Goal: Obtain resource: Download file/media

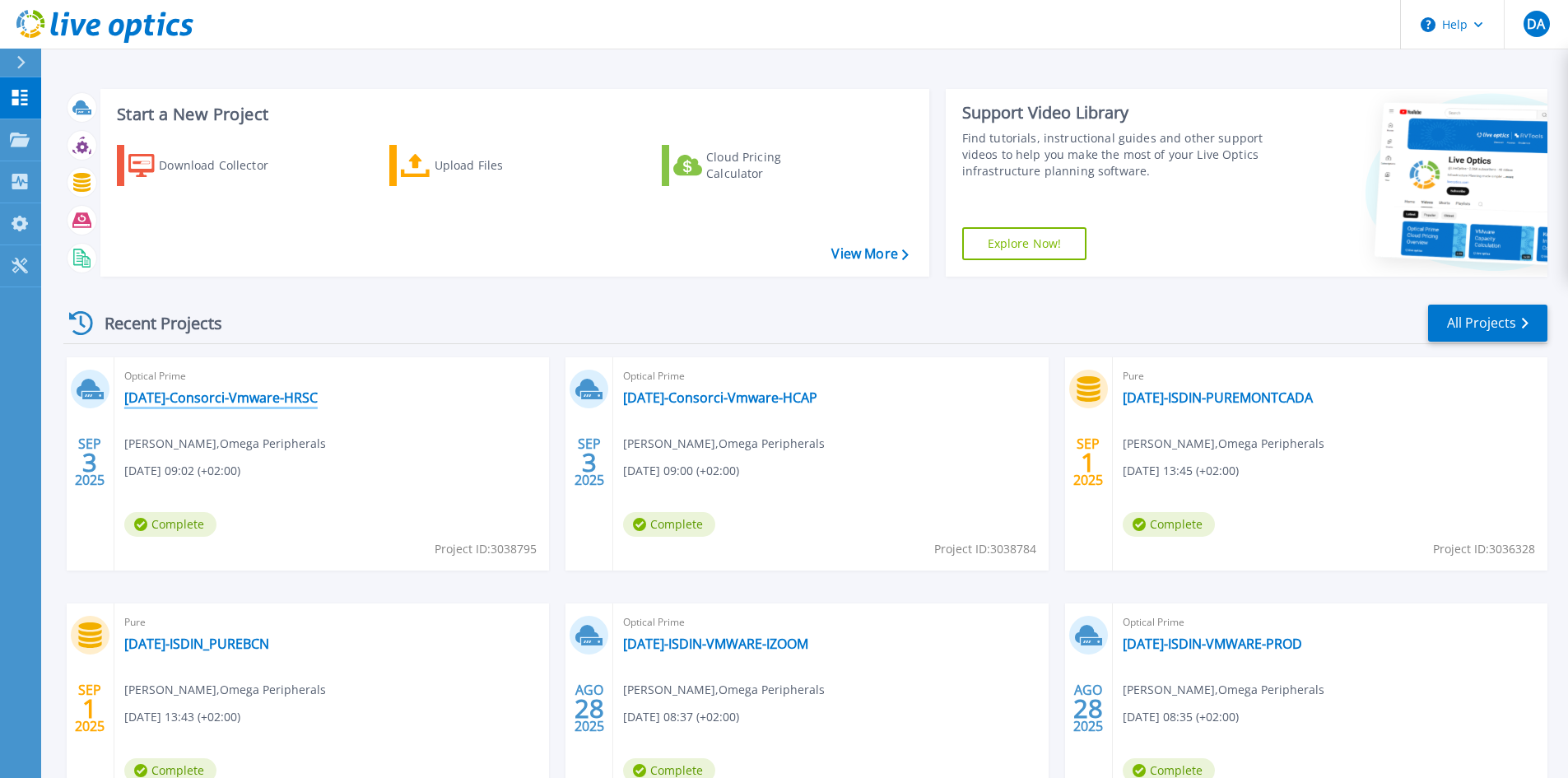
click at [275, 401] on link "[DATE]-Consorci-Vmware-HRSC" at bounding box center [221, 397] width 193 height 17
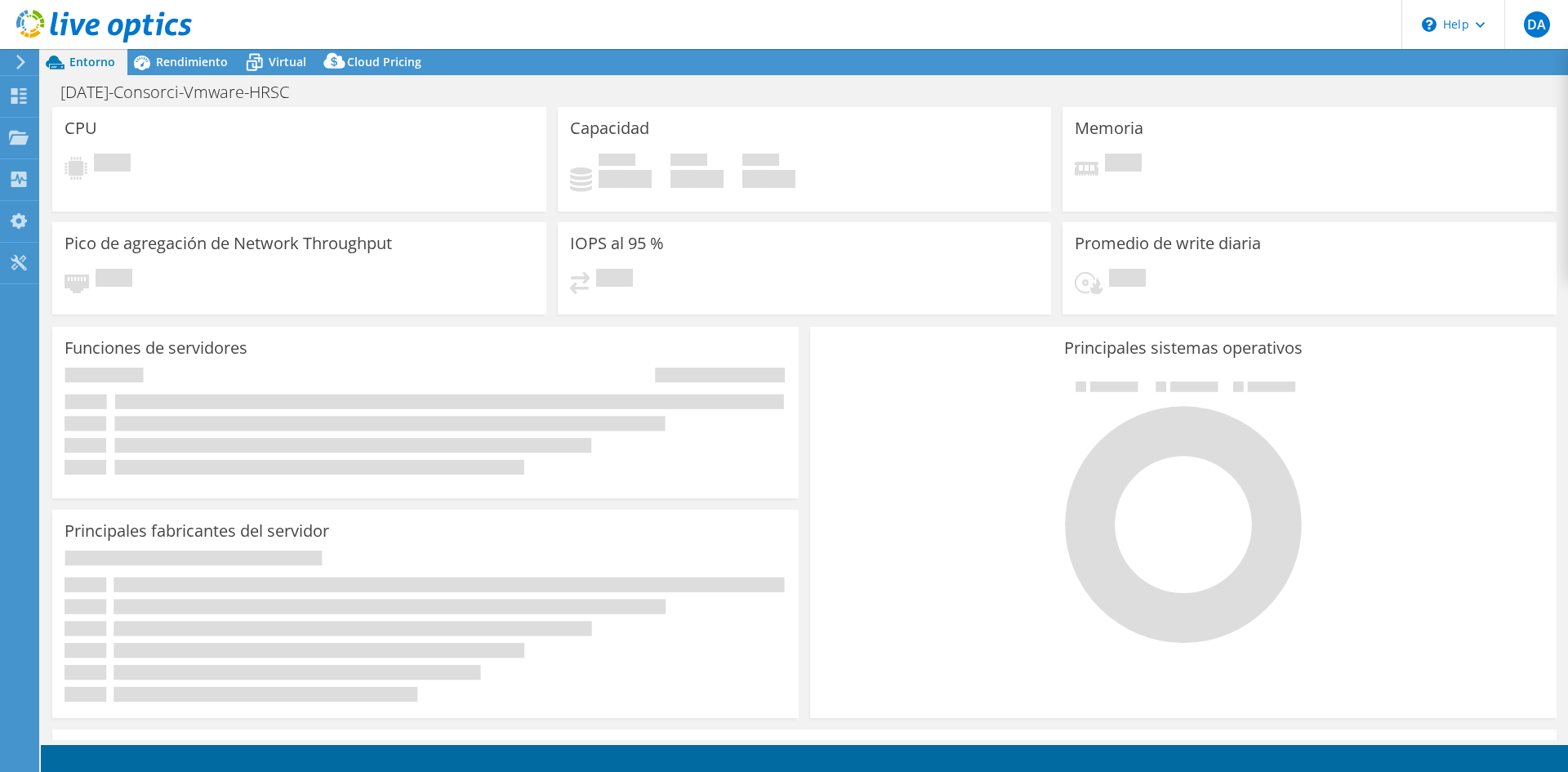
select select "EUFrankfurt"
select select "EUR"
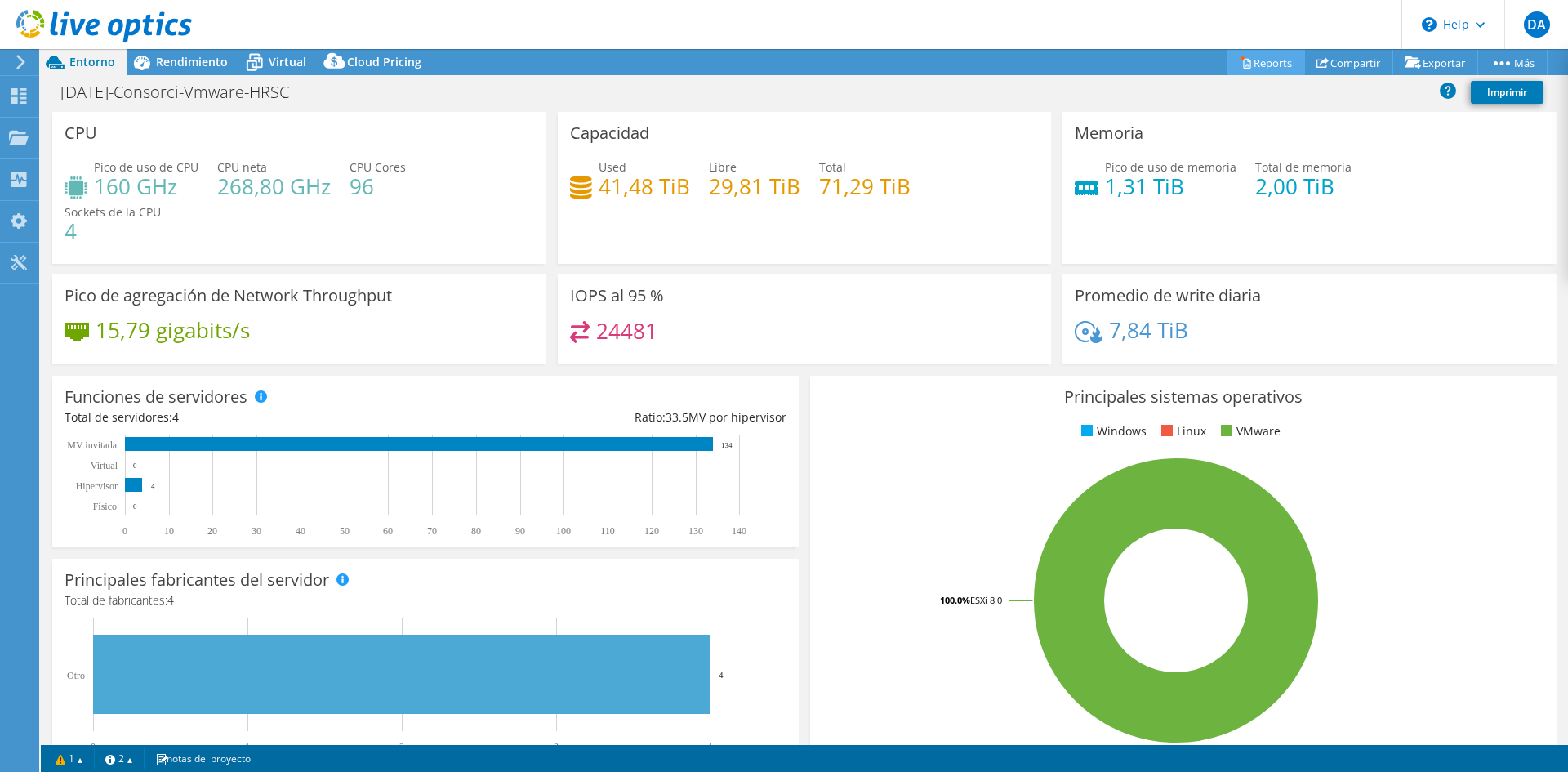
click at [1262, 56] on link "Reports" at bounding box center [1266, 62] width 79 height 25
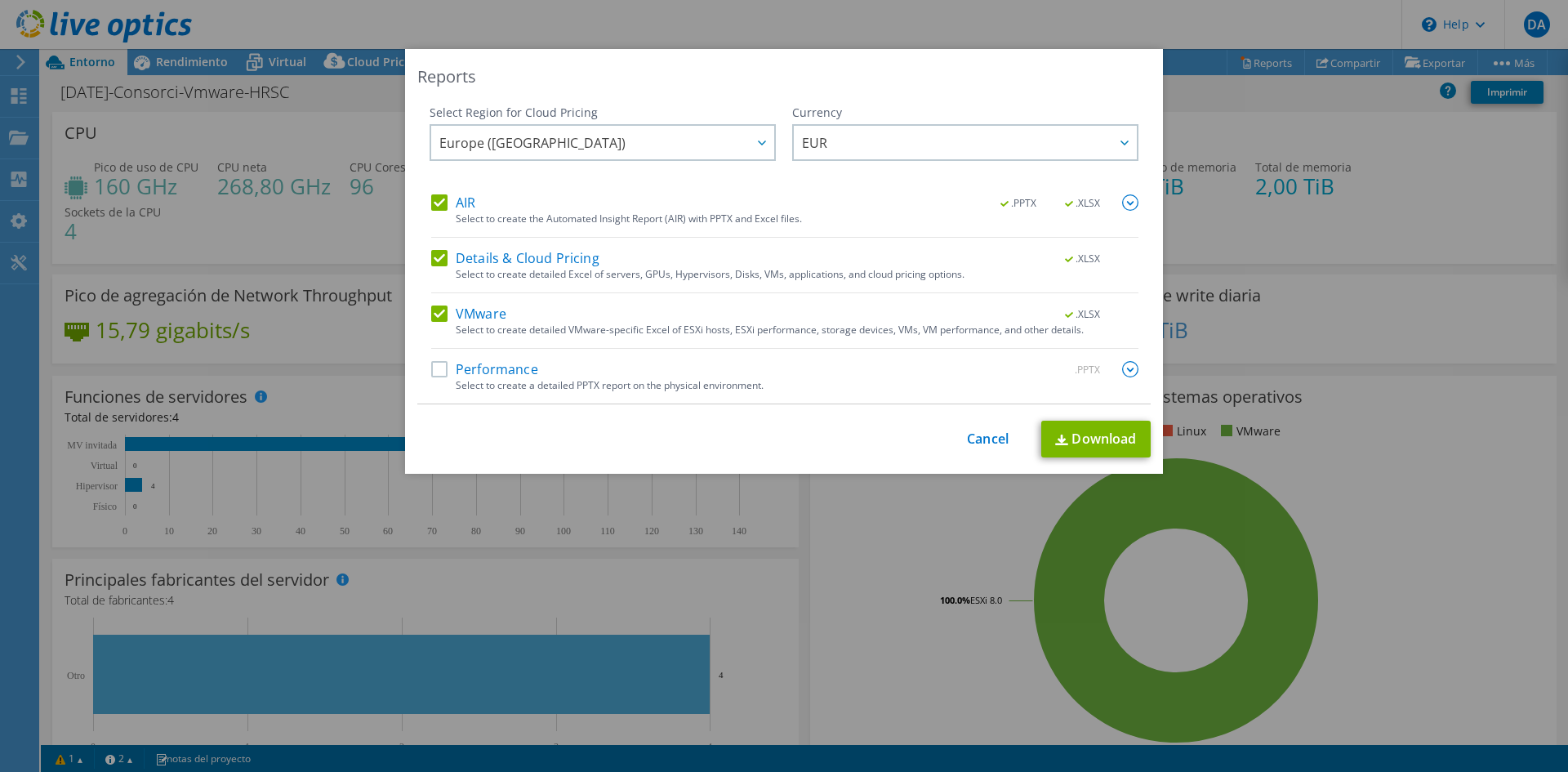
click at [432, 372] on label "Performance" at bounding box center [485, 368] width 107 height 17
click at [0, 0] on input "Performance" at bounding box center [0, 0] width 0 height 0
click at [1125, 368] on img at bounding box center [1130, 368] width 17 height 17
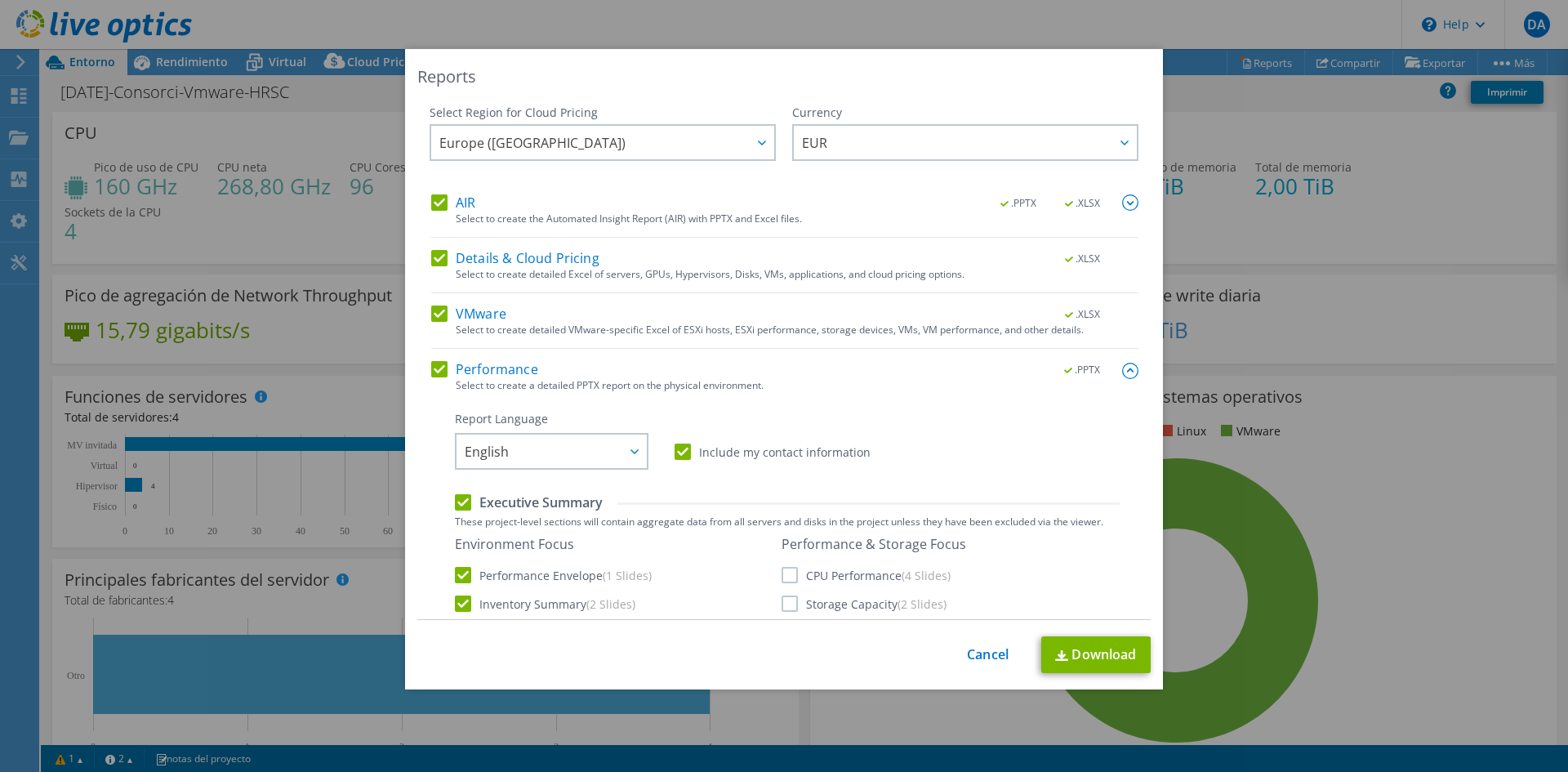
scroll to position [326, 0]
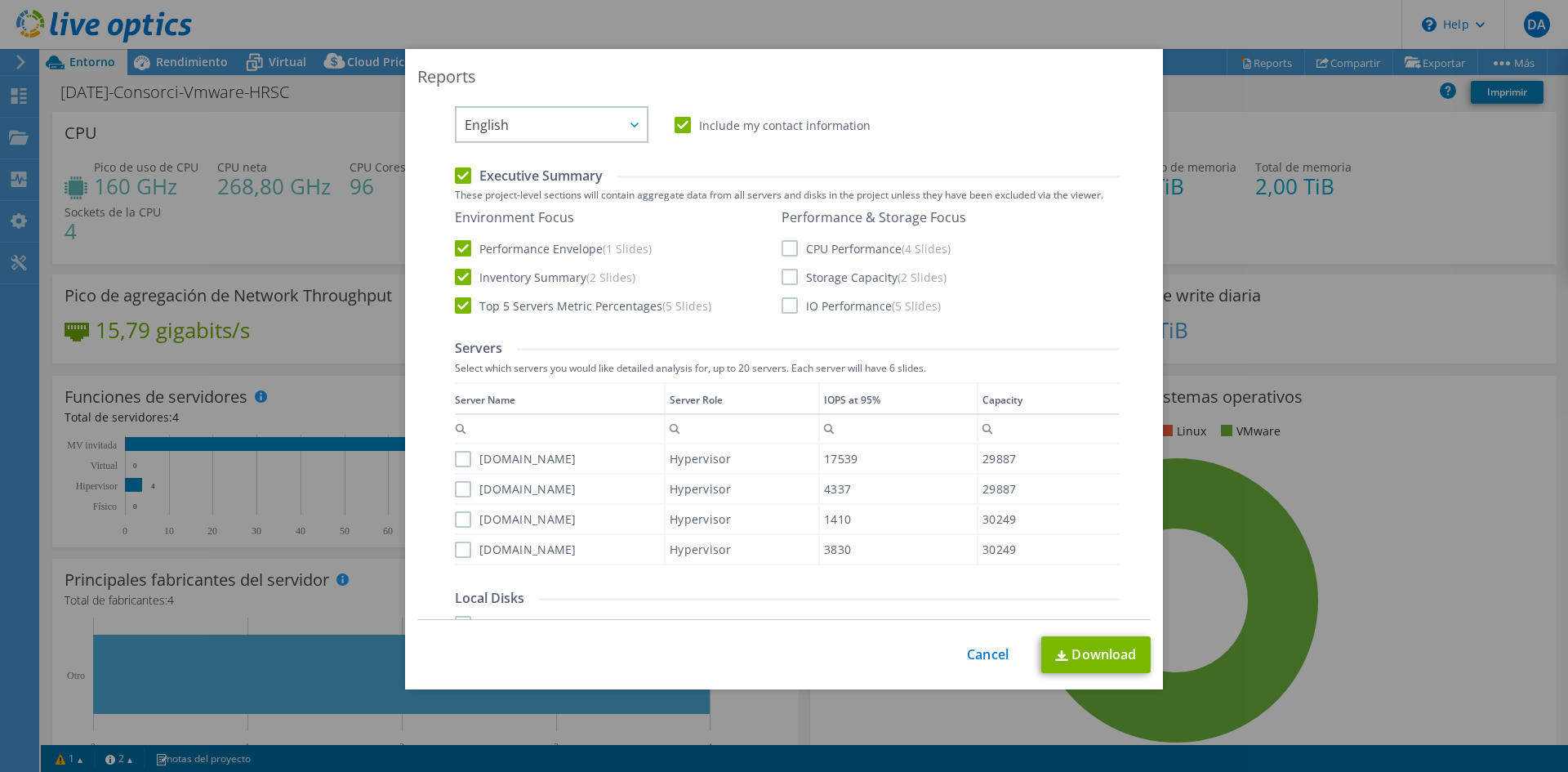
click at [782, 251] on label "CPU Performance (4 Slides)" at bounding box center [866, 248] width 169 height 17
click at [0, 0] on input "CPU Performance (4 Slides)" at bounding box center [0, 0] width 0 height 0
drag, startPoint x: 779, startPoint y: 267, endPoint x: 779, endPoint y: 282, distance: 15.0
click at [782, 273] on div "Performance & Storage Focus CPU Performance (4 Slides) Storage Capacity (2 Slid…" at bounding box center [874, 261] width 185 height 104
click at [782, 283] on label "Storage Capacity (2 Slides)" at bounding box center [864, 277] width 165 height 17
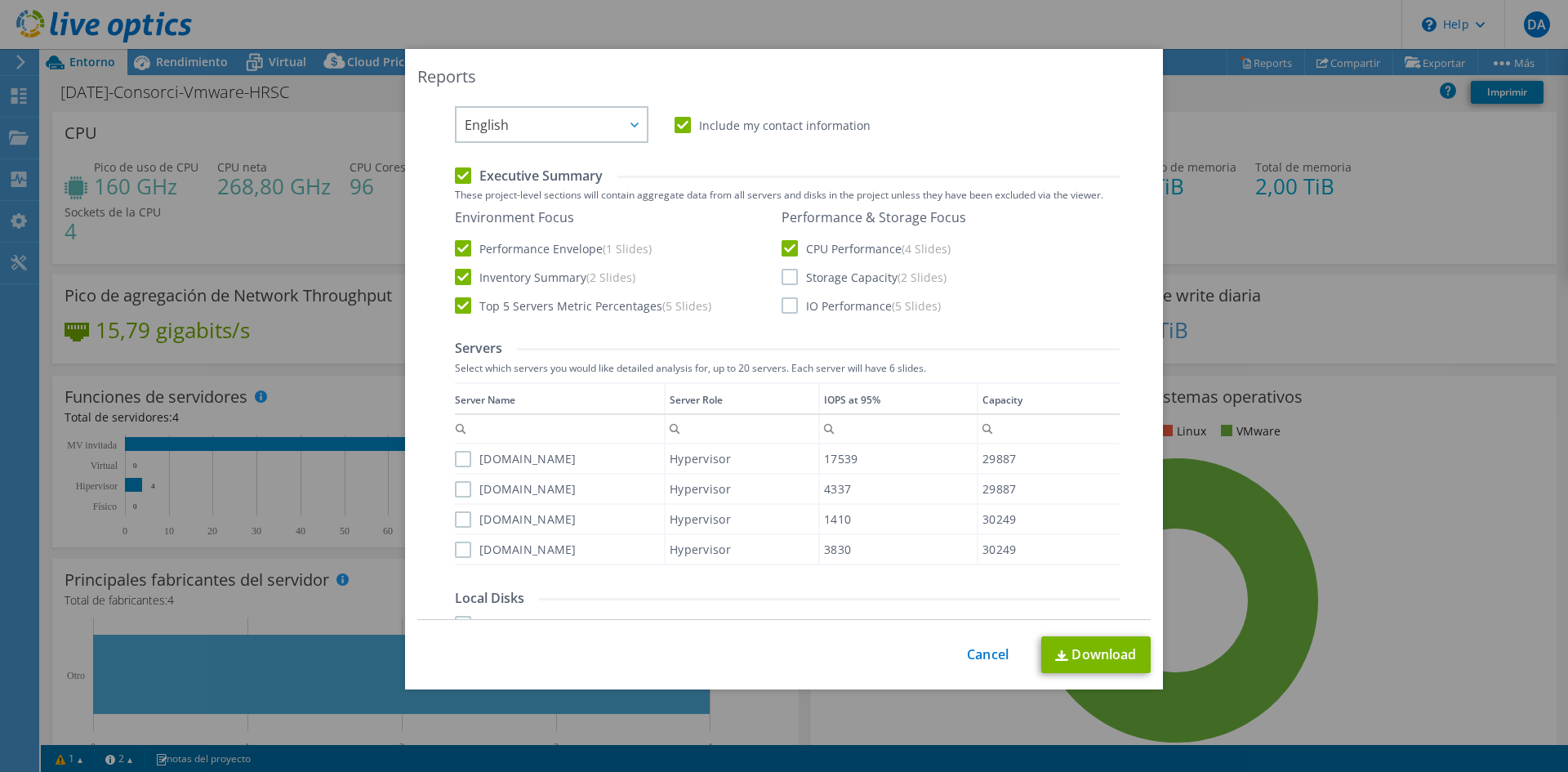
click at [0, 0] on input "Storage Capacity (2 Slides)" at bounding box center [0, 0] width 0 height 0
click at [784, 309] on label "IO Performance (5 Slides)" at bounding box center [861, 305] width 159 height 17
click at [0, 0] on input "IO Performance (5 Slides)" at bounding box center [0, 0] width 0 height 0
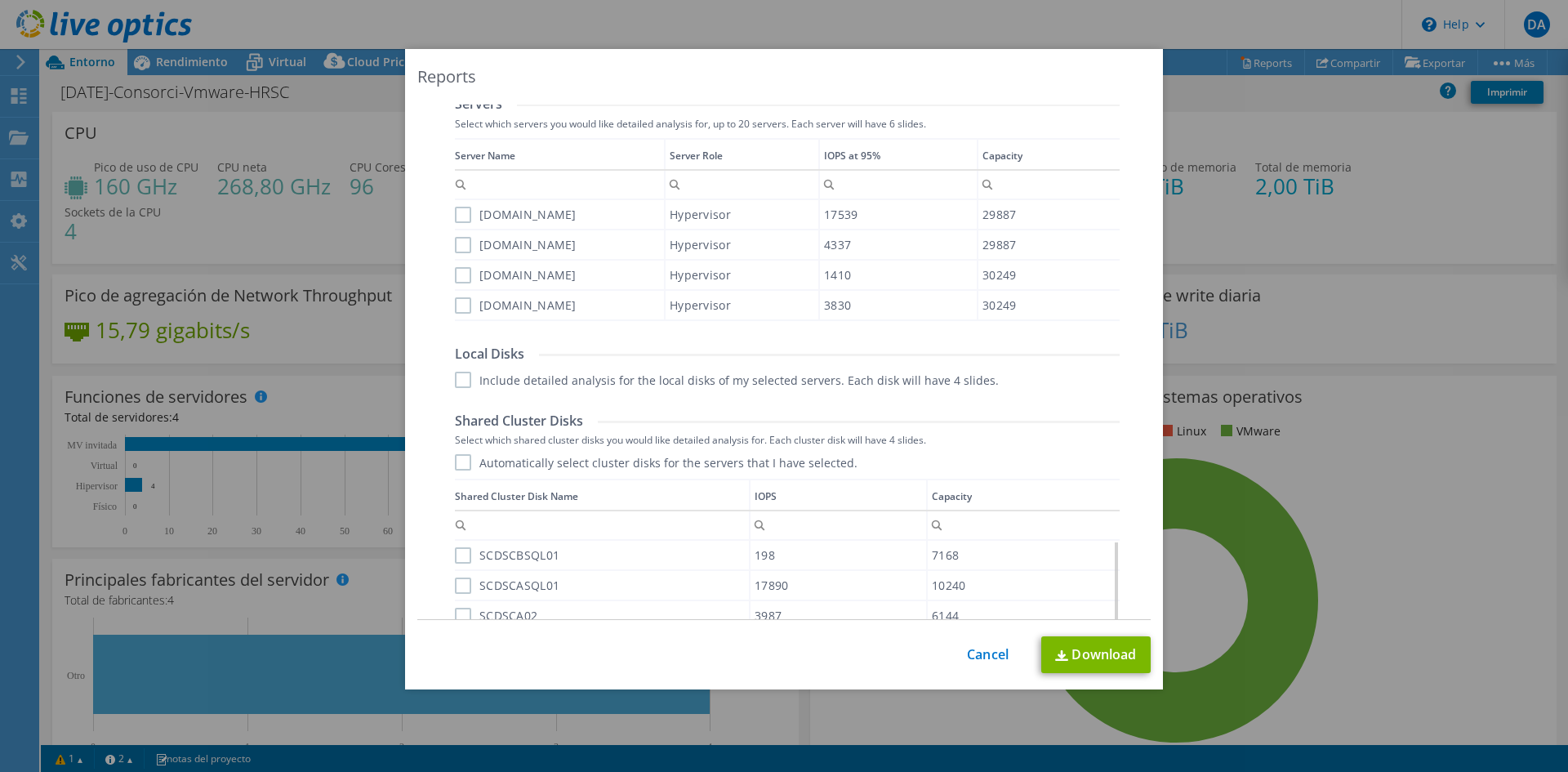
scroll to position [572, 0]
click at [456, 218] on label "scsesx04.csapg.cat" at bounding box center [516, 214] width 122 height 17
click at [0, 0] on input "scsesx04.csapg.cat" at bounding box center [0, 0] width 0 height 0
click at [456, 245] on label "scsesx03.csapg.cat" at bounding box center [516, 244] width 122 height 17
click at [0, 0] on input "scsesx03.csapg.cat" at bounding box center [0, 0] width 0 height 0
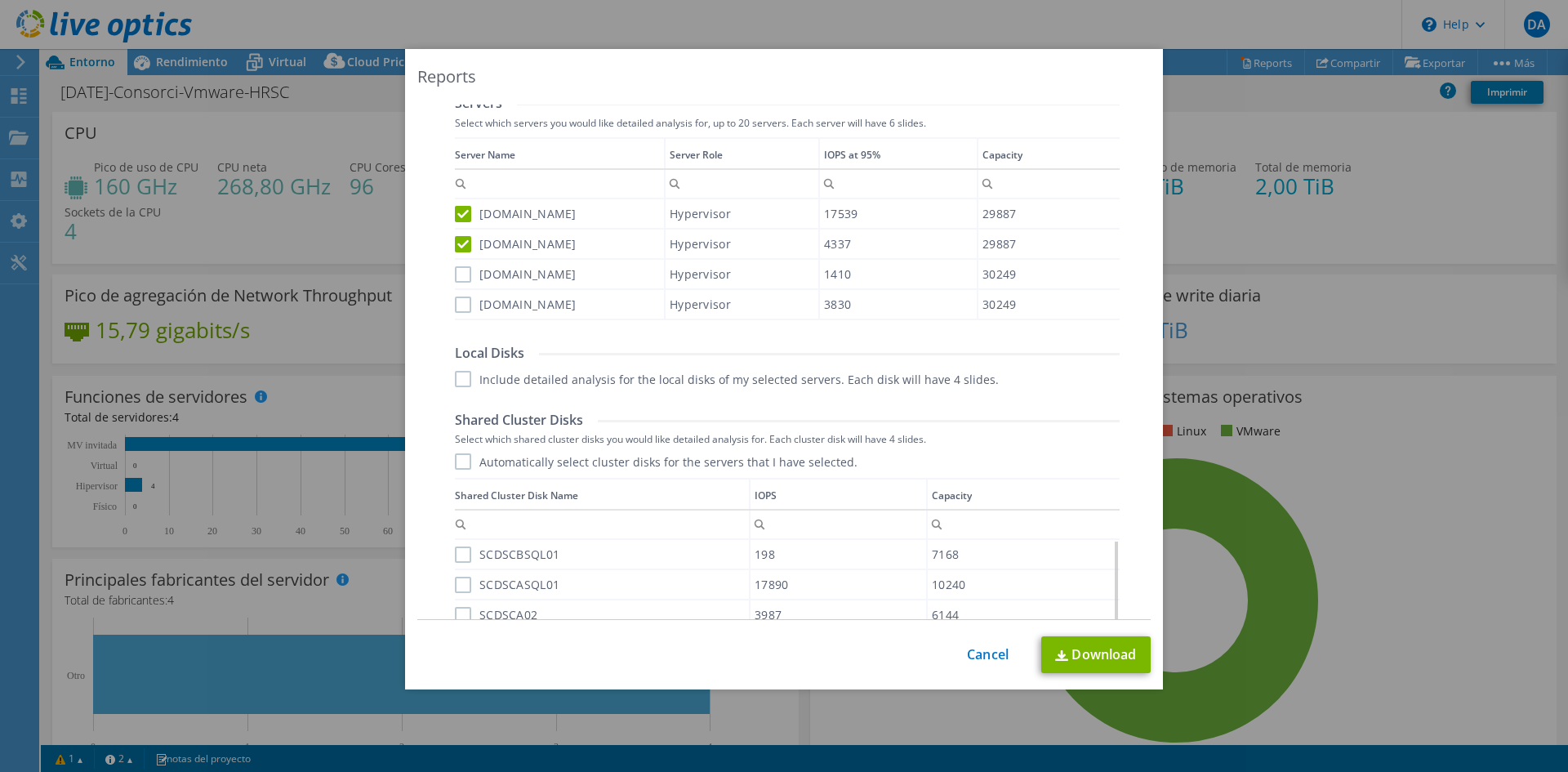
click at [458, 277] on label "scsesx01.csapg.cat" at bounding box center [516, 274] width 122 height 17
click at [0, 0] on input "scsesx01.csapg.cat" at bounding box center [0, 0] width 0 height 0
click at [458, 297] on label "scsesx02.csapg.cat" at bounding box center [516, 305] width 122 height 17
click at [0, 0] on input "scsesx02.csapg.cat" at bounding box center [0, 0] width 0 height 0
click at [461, 466] on label "Automatically select cluster disks for the servers that I have selected." at bounding box center [657, 461] width 403 height 17
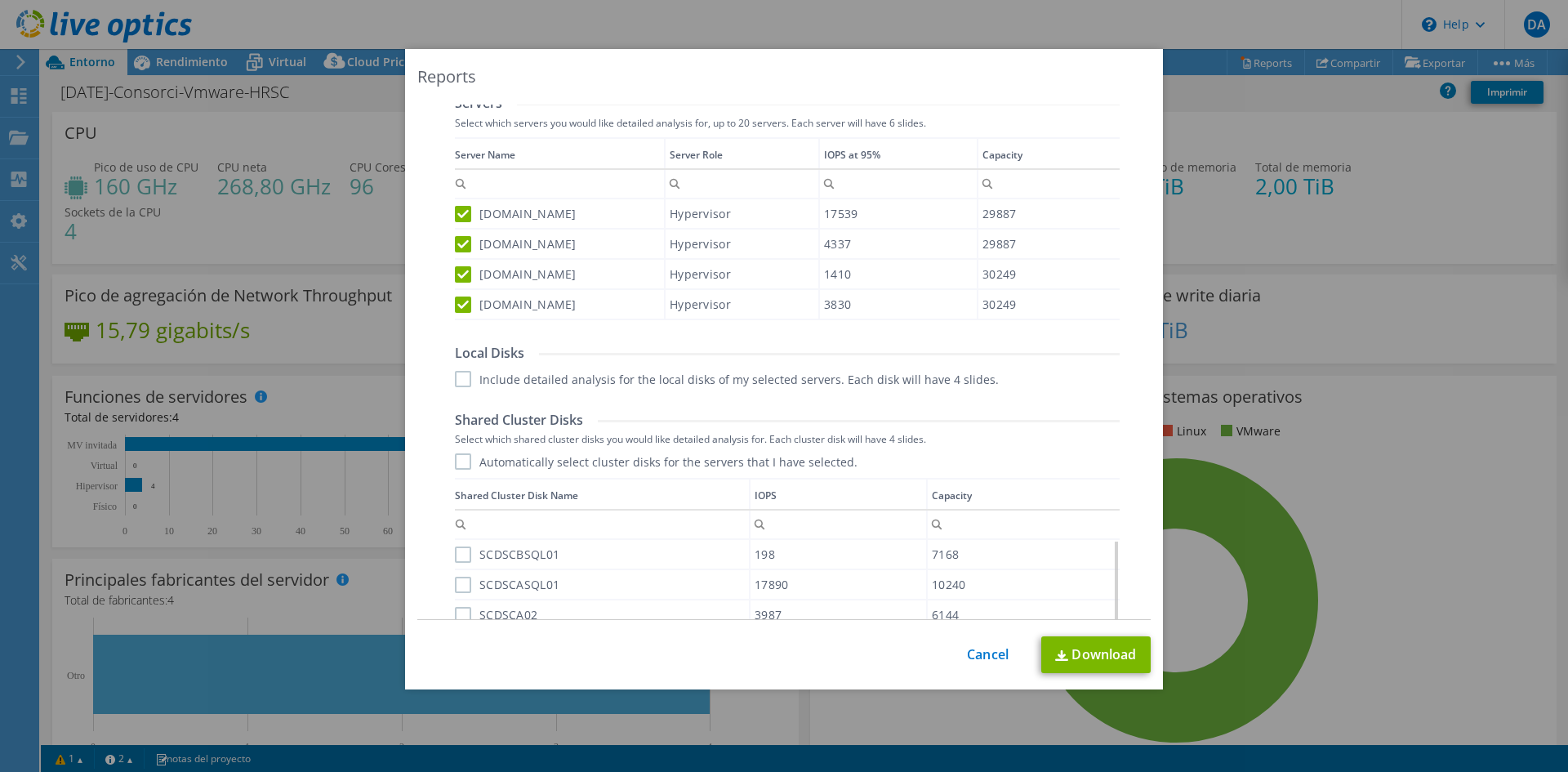
click at [0, 0] on input "Automatically select cluster disks for the servers that I have selected." at bounding box center [0, 0] width 0 height 0
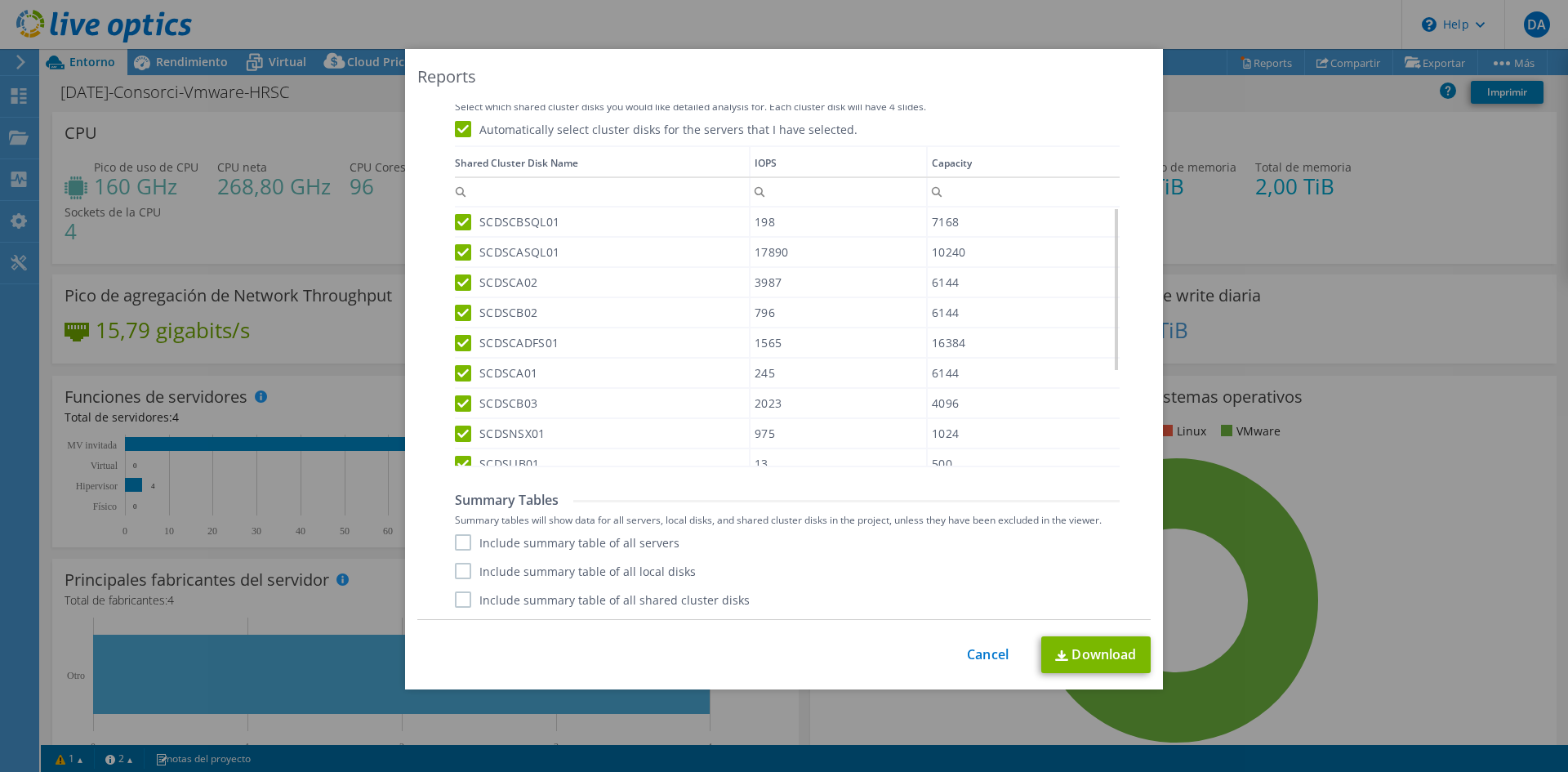
scroll to position [905, 0]
click at [457, 543] on label "Include summary table of all servers" at bounding box center [567, 541] width 225 height 17
click at [0, 0] on input "Include summary table of all servers" at bounding box center [0, 0] width 0 height 0
click at [456, 571] on label "Include summary table of all local disks" at bounding box center [575, 570] width 241 height 17
click at [0, 0] on input "Include summary table of all local disks" at bounding box center [0, 0] width 0 height 0
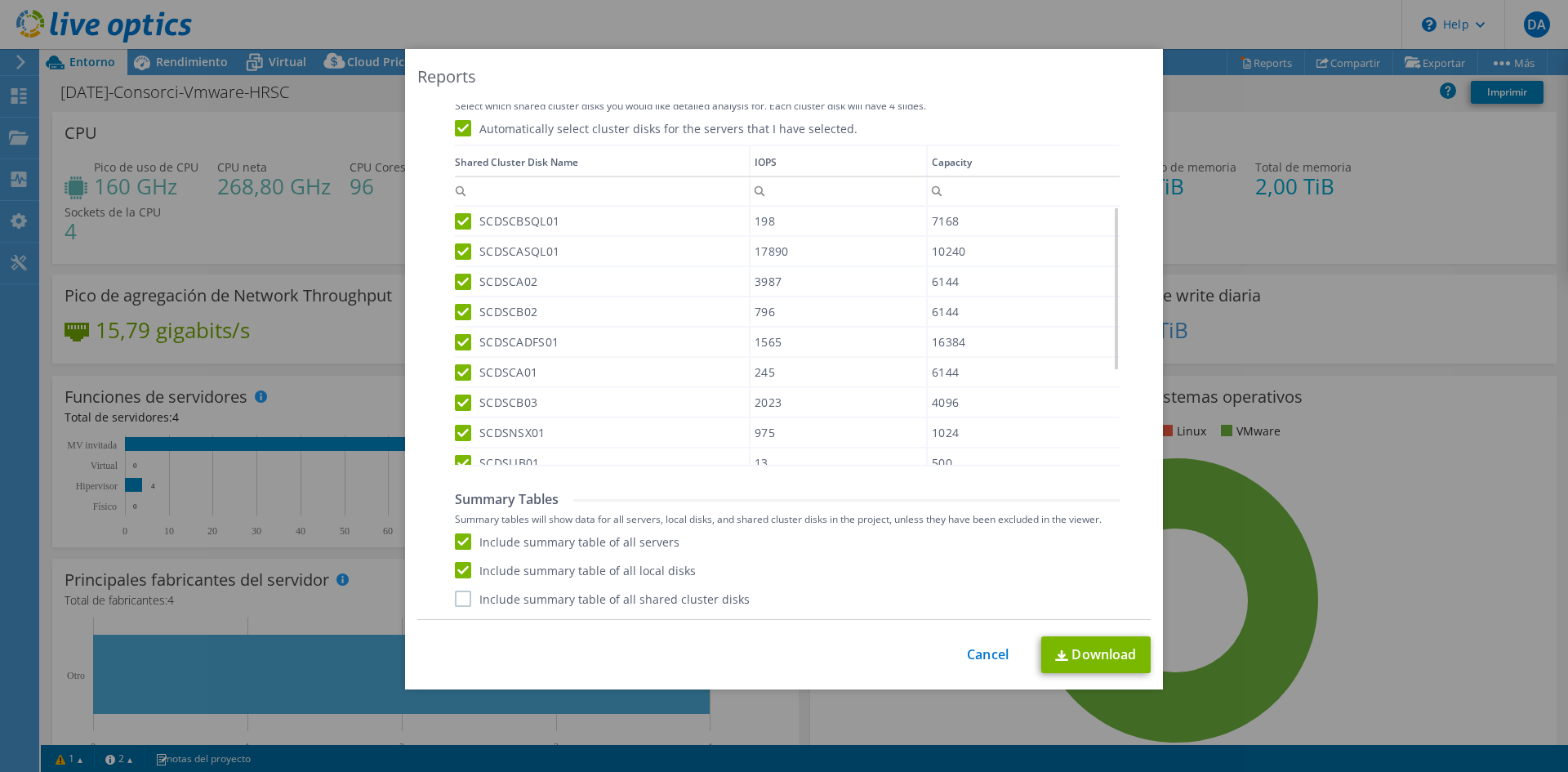
click at [456, 600] on label "Include summary table of all shared cluster disks" at bounding box center [602, 598] width 295 height 17
click at [0, 0] on input "Include summary table of all shared cluster disks" at bounding box center [0, 0] width 0 height 0
click at [1092, 650] on link "Download" at bounding box center [1095, 655] width 109 height 37
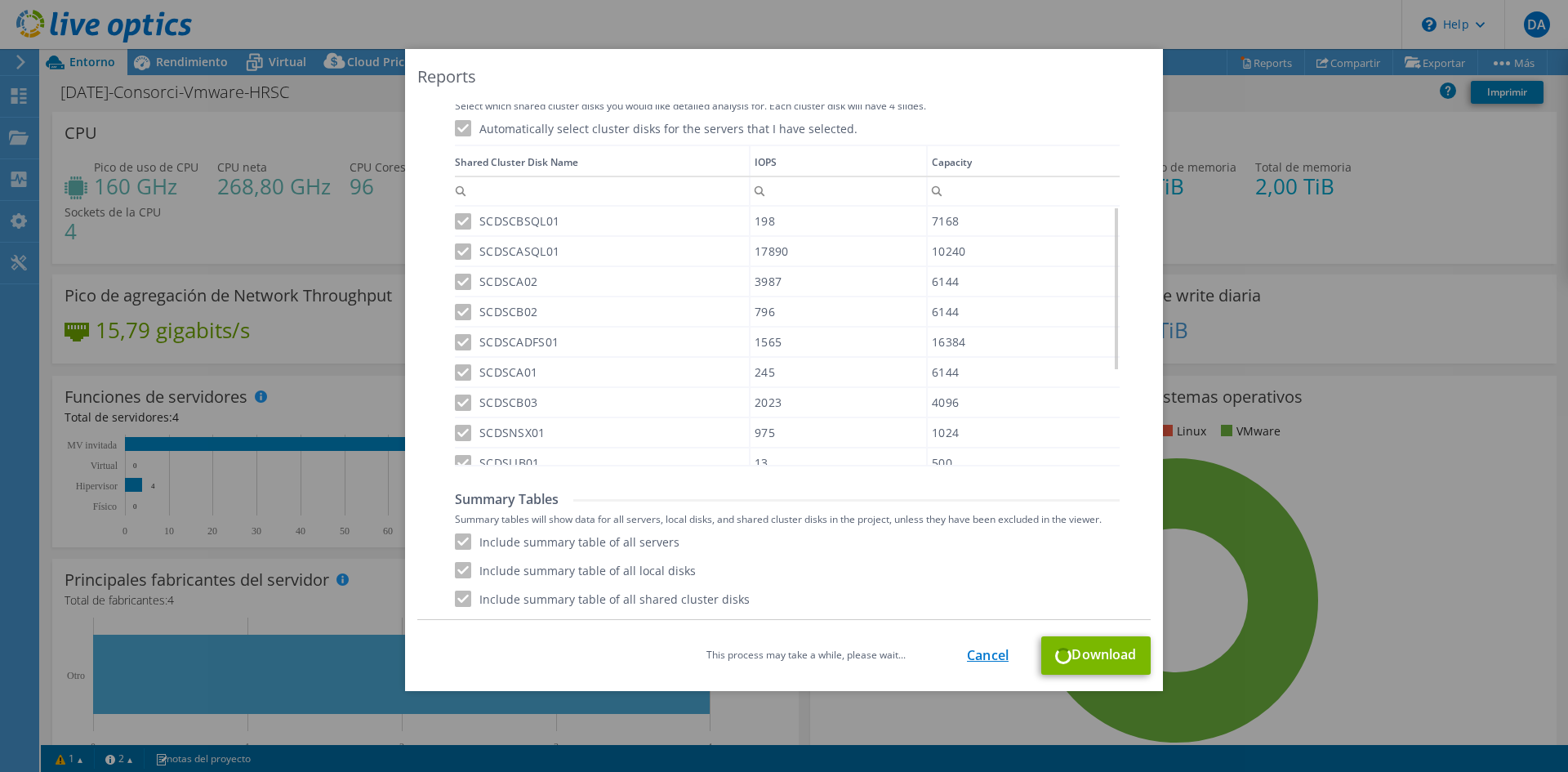
click at [989, 654] on link "Cancel" at bounding box center [988, 656] width 42 height 16
